Goal: Task Accomplishment & Management: Complete application form

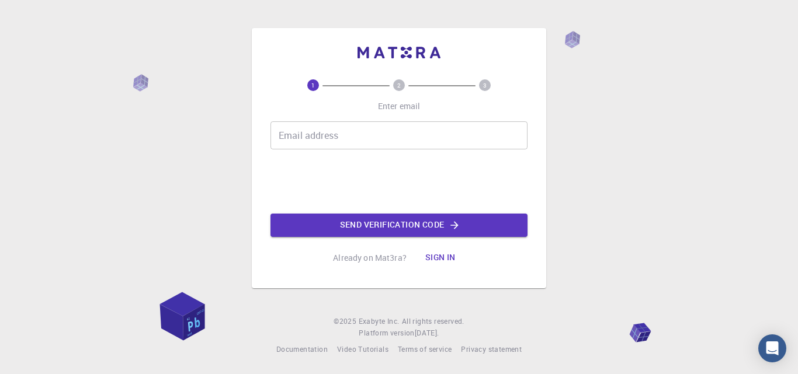
click at [319, 139] on input "Email address" at bounding box center [398, 135] width 257 height 28
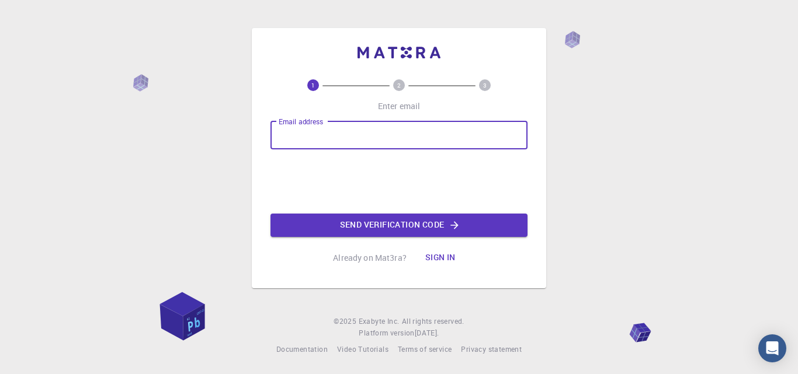
type input "[EMAIL_ADDRESS][PERSON_NAME][DOMAIN_NAME]"
click at [409, 222] on button "Send verification code" at bounding box center [398, 225] width 257 height 23
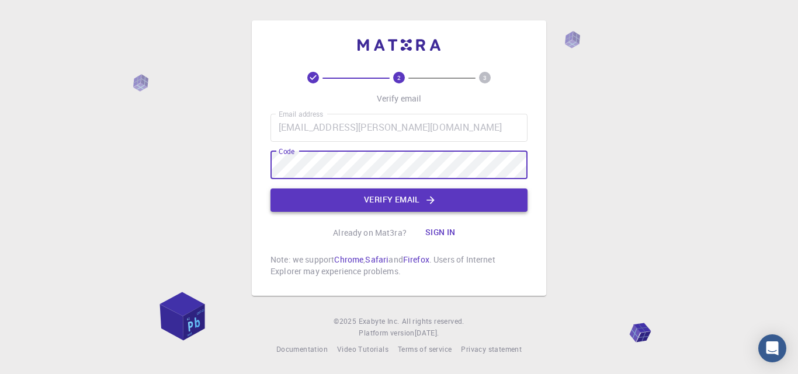
click at [414, 197] on button "Verify email" at bounding box center [398, 200] width 257 height 23
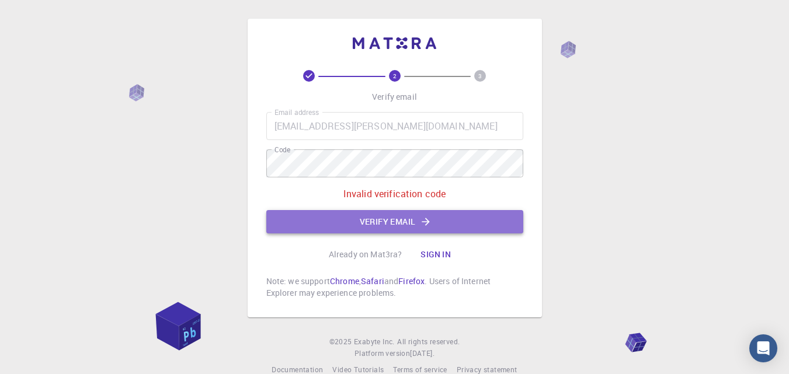
click at [432, 222] on icon "button" at bounding box center [426, 222] width 12 height 12
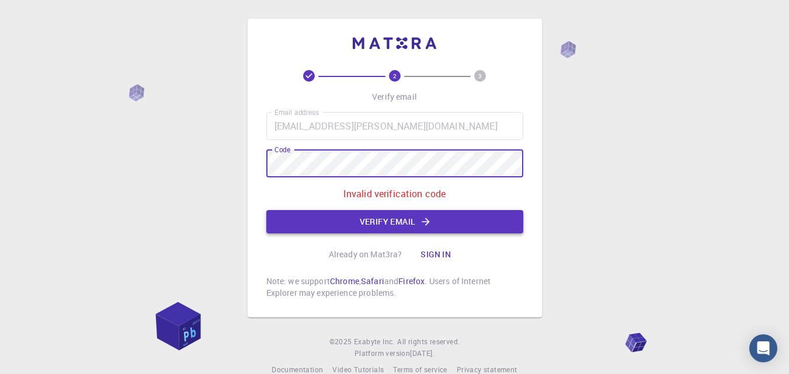
click at [412, 216] on button "Verify email" at bounding box center [394, 221] width 257 height 23
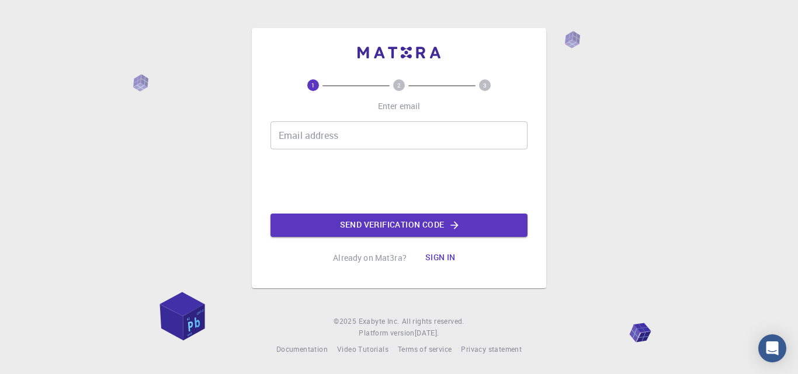
click at [373, 124] on input "Email address" at bounding box center [398, 135] width 257 height 28
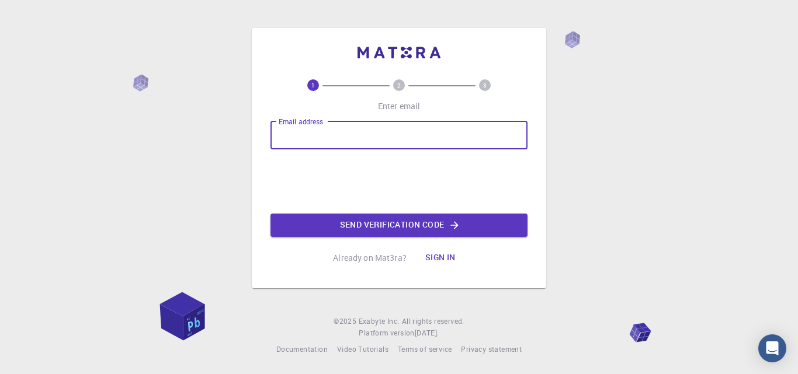
type input "[EMAIL_ADDRESS][DOMAIN_NAME]"
